Goal: Complete application form: Complete application form

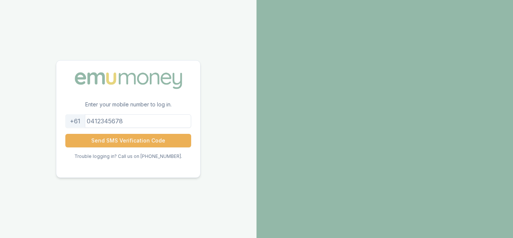
click at [133, 120] on input "tel" at bounding box center [128, 121] width 126 height 14
click at [101, 121] on input "[PHONE_NUMBER]" at bounding box center [128, 121] width 126 height 14
type input "450256093"
click at [121, 140] on button "Send SMS Verification Code" at bounding box center [128, 141] width 126 height 14
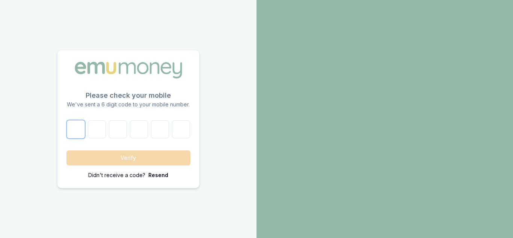
click at [85, 130] on input "number" at bounding box center [76, 129] width 18 height 18
type input "5"
type input "7"
type input "0"
type input "3"
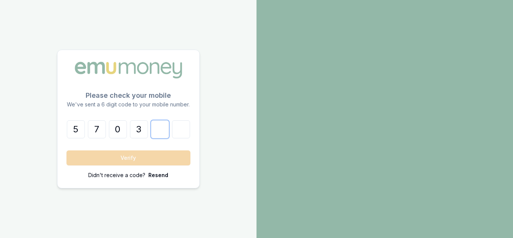
type input "7"
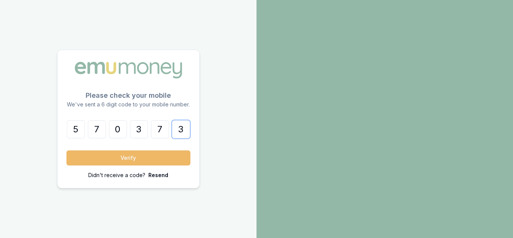
type input "3"
click at [113, 153] on button "Verify" at bounding box center [128, 157] width 124 height 15
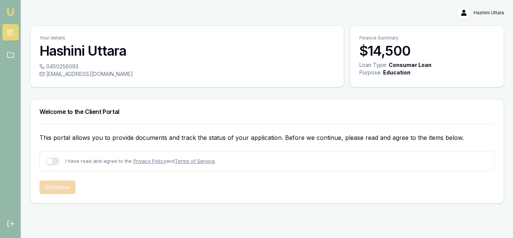
click at [54, 159] on button "button" at bounding box center [53, 161] width 14 height 8
click at [51, 161] on button "button" at bounding box center [53, 161] width 14 height 8
checkbox input "true"
click at [56, 185] on button "Continue" at bounding box center [57, 187] width 36 height 14
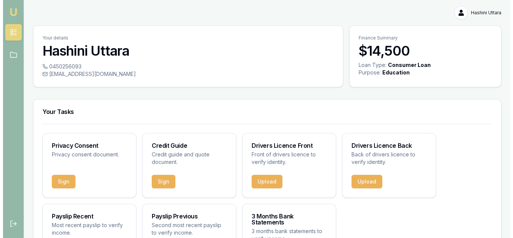
scroll to position [46, 0]
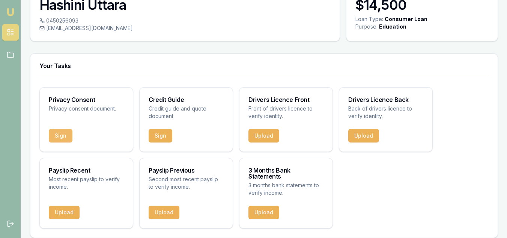
click at [59, 139] on button "Sign" at bounding box center [61, 136] width 24 height 14
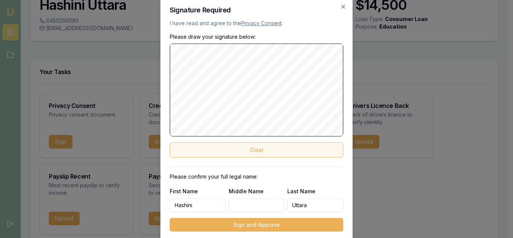
click at [280, 157] on button "Clear" at bounding box center [257, 149] width 174 height 15
click at [257, 150] on button "Clear" at bounding box center [257, 149] width 174 height 15
click at [256, 145] on button "Clear" at bounding box center [257, 149] width 174 height 15
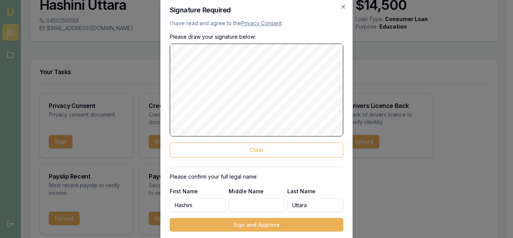
click at [183, 190] on label "First Name" at bounding box center [184, 191] width 28 height 6
click at [183, 198] on input "Hashini" at bounding box center [198, 205] width 56 height 14
click at [241, 200] on input "Middle Name" at bounding box center [257, 205] width 56 height 14
type input "Uttara"
click at [322, 205] on input "Uttara" at bounding box center [315, 205] width 56 height 14
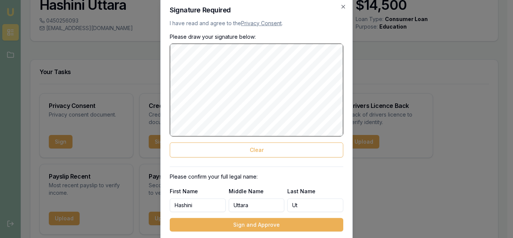
type input "U"
type input "Wellalagodage [PERSON_NAME]"
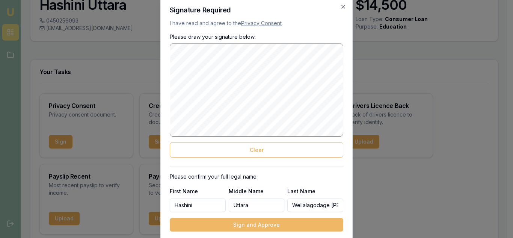
click at [243, 222] on button "Sign and Approve" at bounding box center [257, 225] width 174 height 14
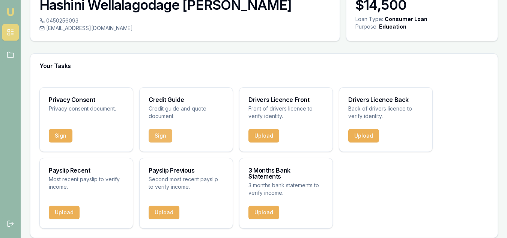
click at [161, 133] on button "Sign" at bounding box center [161, 136] width 24 height 14
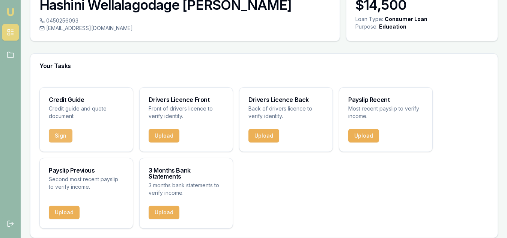
click at [61, 133] on button "Sign" at bounding box center [61, 136] width 24 height 14
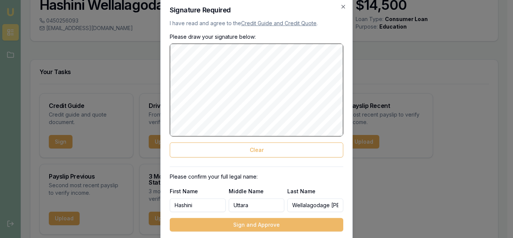
click at [257, 225] on button "Sign and Approve" at bounding box center [257, 225] width 174 height 14
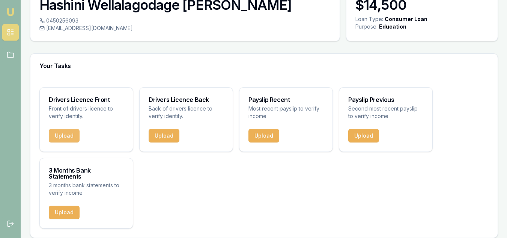
click at [60, 133] on button "Upload" at bounding box center [64, 136] width 31 height 14
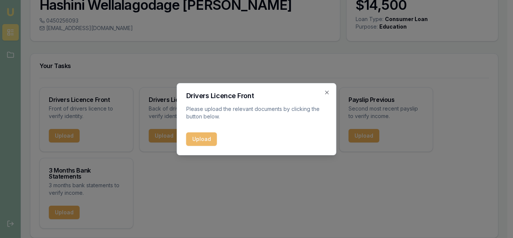
click at [214, 140] on button "Upload" at bounding box center [201, 139] width 31 height 14
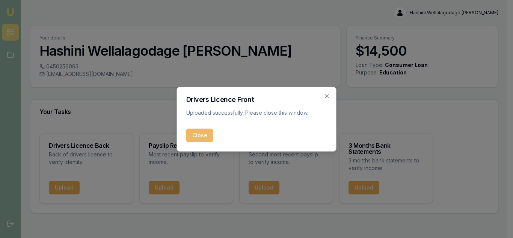
click at [203, 136] on button "Close" at bounding box center [199, 135] width 27 height 14
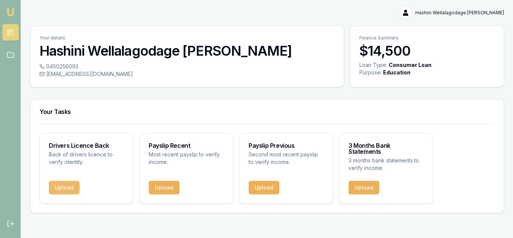
click at [65, 185] on button "Upload" at bounding box center [64, 188] width 31 height 14
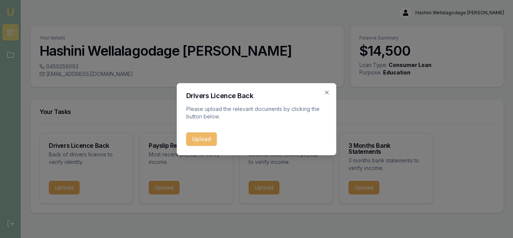
click at [199, 137] on button "Upload" at bounding box center [201, 139] width 31 height 14
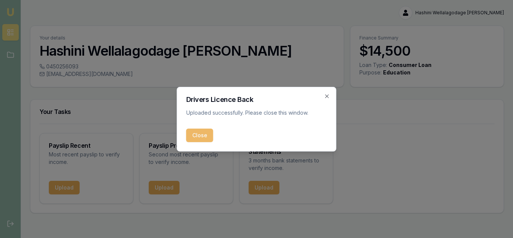
click at [195, 131] on button "Close" at bounding box center [199, 135] width 27 height 14
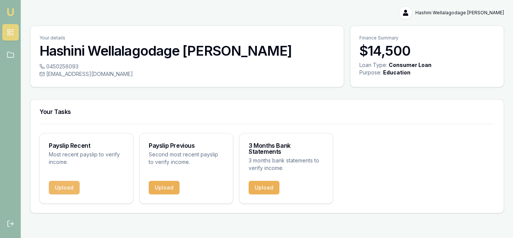
click at [55, 183] on button "Upload" at bounding box center [64, 188] width 31 height 14
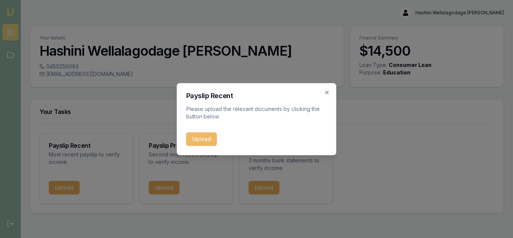
click at [209, 136] on button "Upload" at bounding box center [201, 139] width 31 height 14
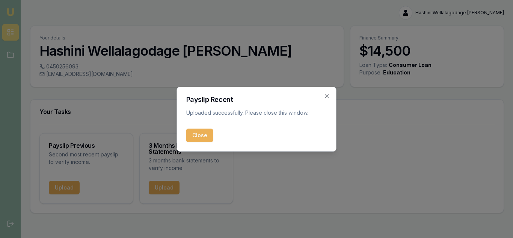
click at [201, 143] on div "Payslip Recent Uploaded successfully. Please close this window. Close Close" at bounding box center [257, 119] width 160 height 65
click at [201, 139] on button "Close" at bounding box center [199, 135] width 27 height 14
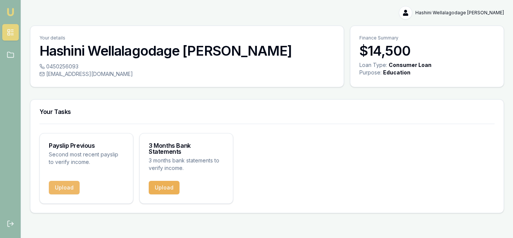
click at [61, 181] on button "Upload" at bounding box center [64, 188] width 31 height 14
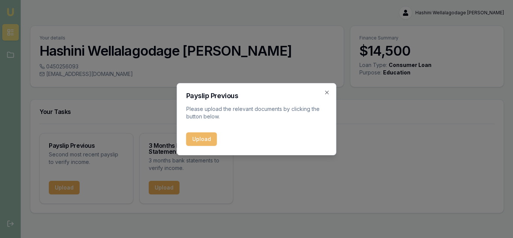
click at [199, 139] on button "Upload" at bounding box center [201, 139] width 31 height 14
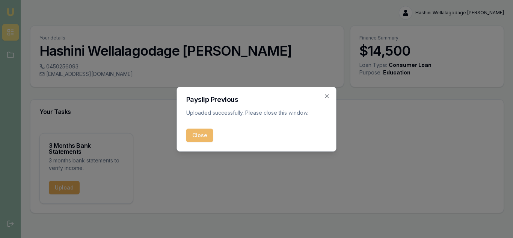
click at [200, 135] on button "Close" at bounding box center [199, 135] width 27 height 14
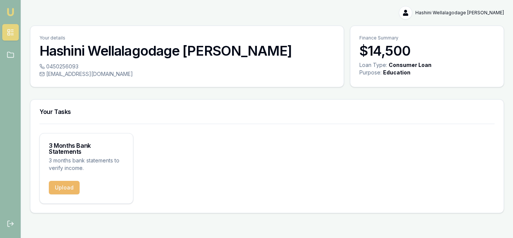
click at [67, 181] on button "Upload" at bounding box center [64, 188] width 31 height 14
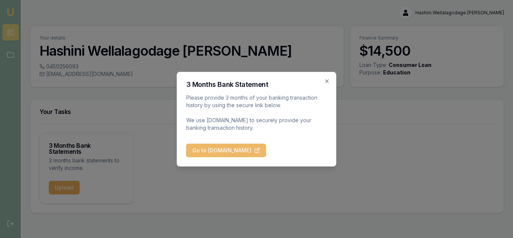
click at [229, 155] on button "Go to [DOMAIN_NAME]" at bounding box center [226, 150] width 80 height 14
